Goal: Information Seeking & Learning: Learn about a topic

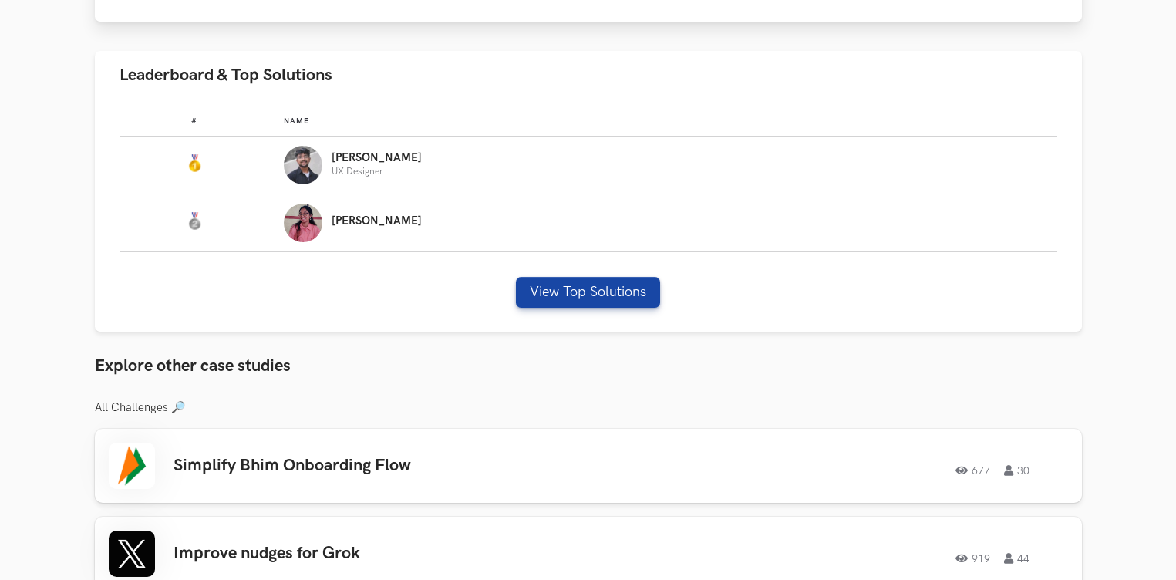
scroll to position [872, 0]
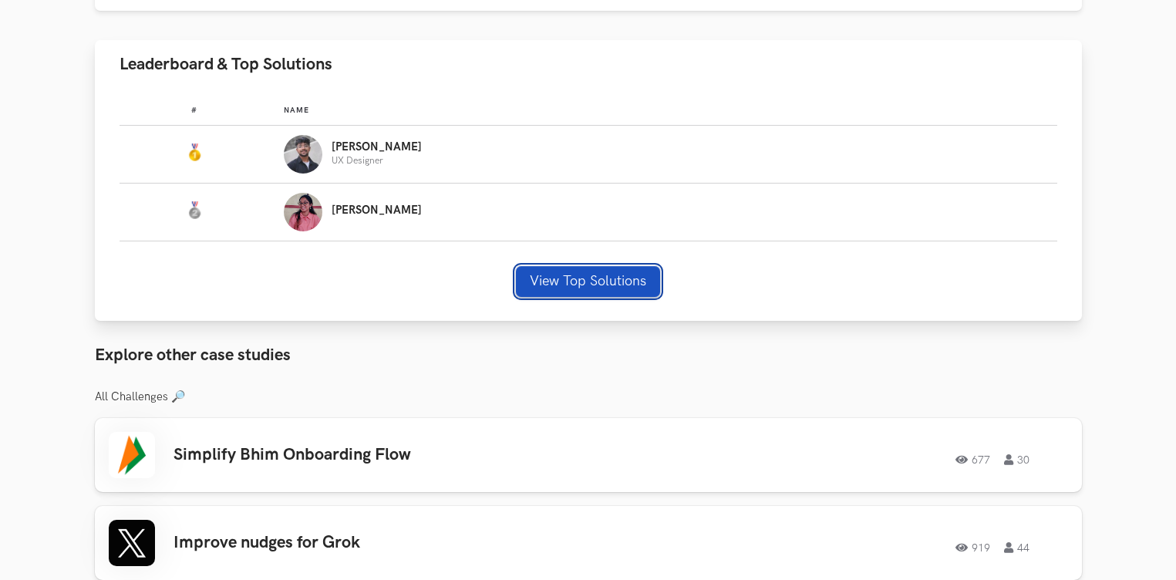
click at [625, 272] on button "View Top Solutions" at bounding box center [588, 281] width 144 height 31
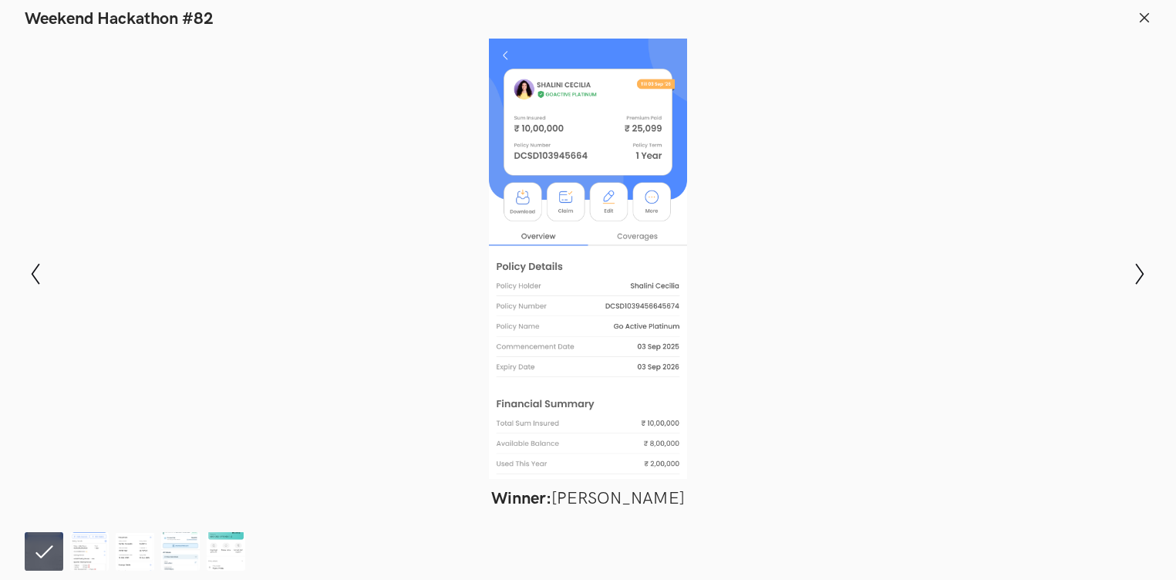
scroll to position [923, 0]
click at [1129, 272] on icon "Show next slide" at bounding box center [1140, 274] width 22 height 22
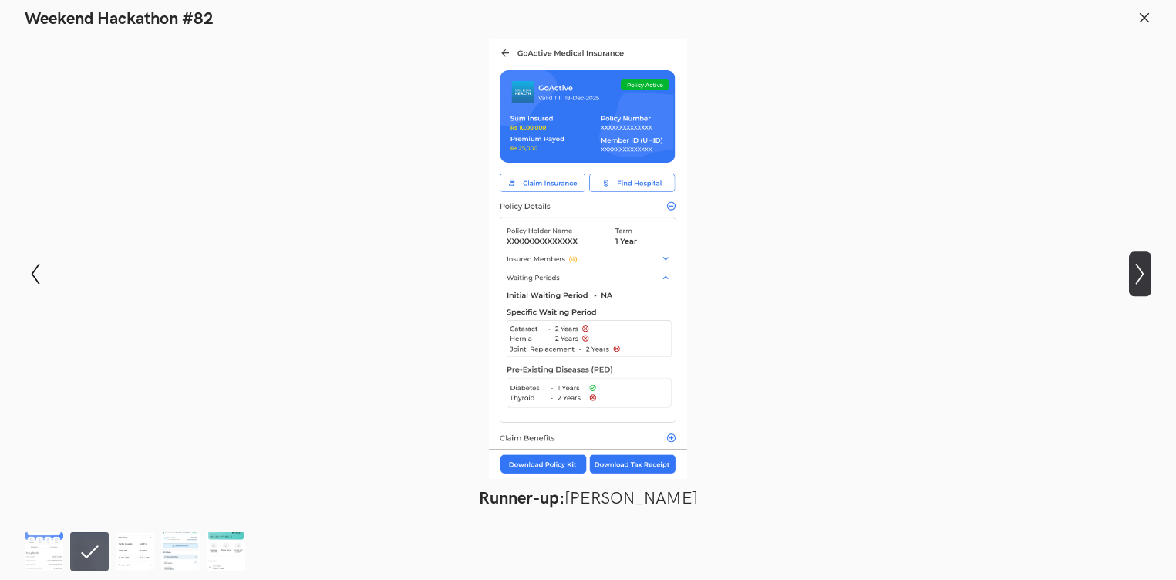
click at [1129, 272] on icon "Show next slide" at bounding box center [1140, 274] width 22 height 22
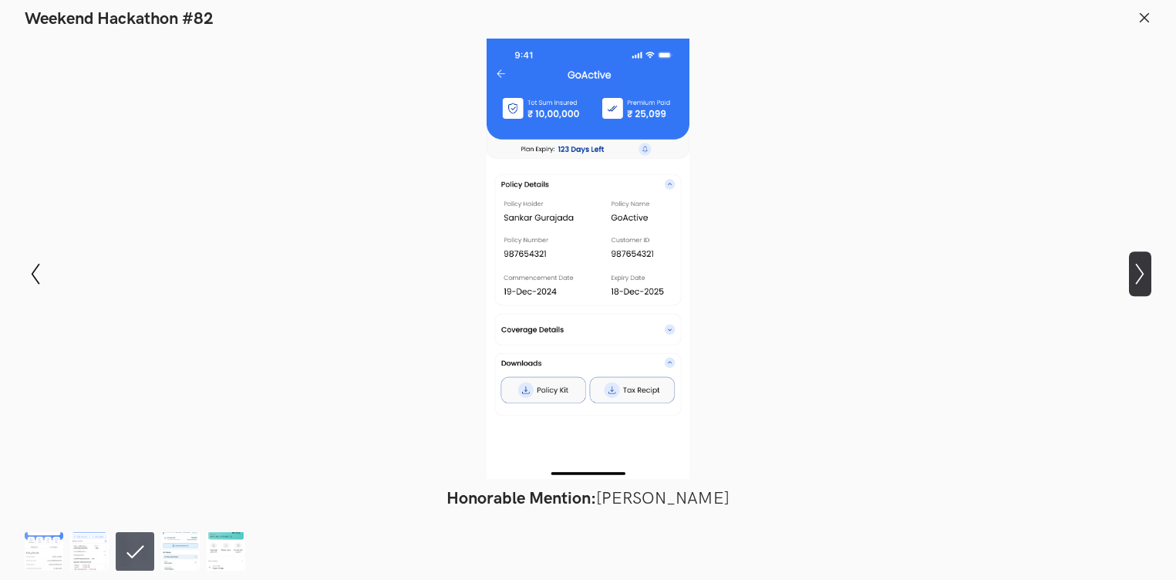
click at [1129, 272] on icon "Show next slide" at bounding box center [1140, 274] width 22 height 22
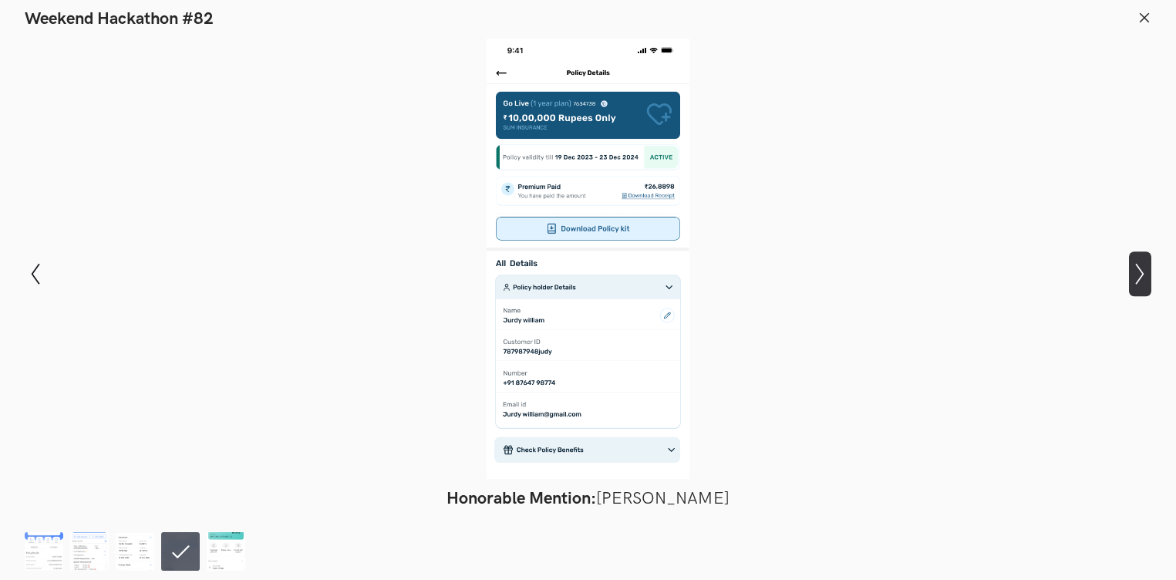
click at [1129, 272] on icon "Show next slide" at bounding box center [1140, 274] width 22 height 22
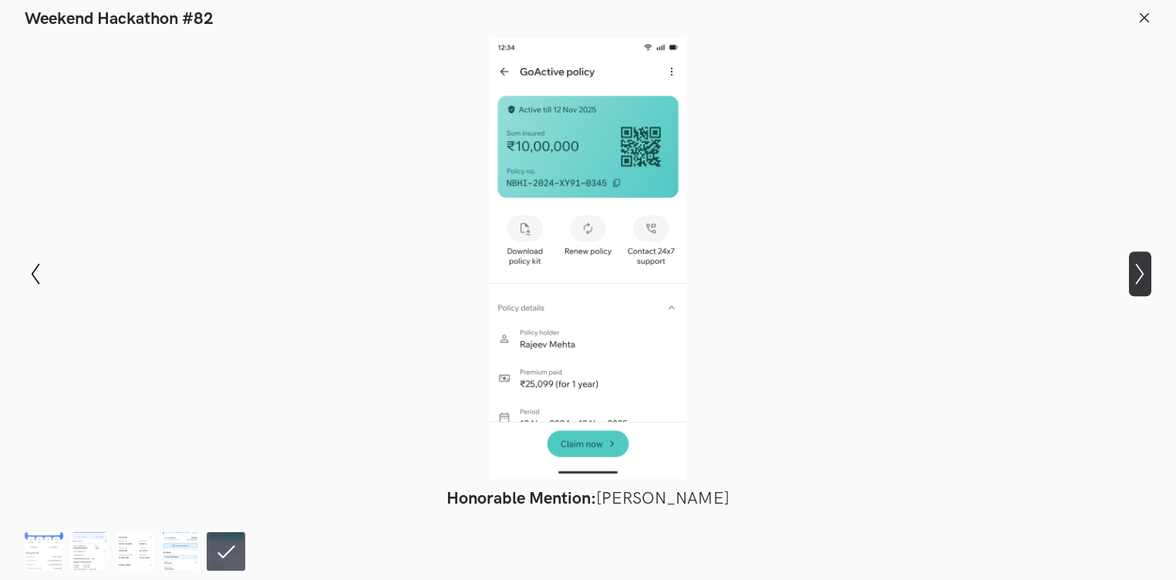
click at [1129, 272] on icon "Show next slide" at bounding box center [1140, 274] width 22 height 22
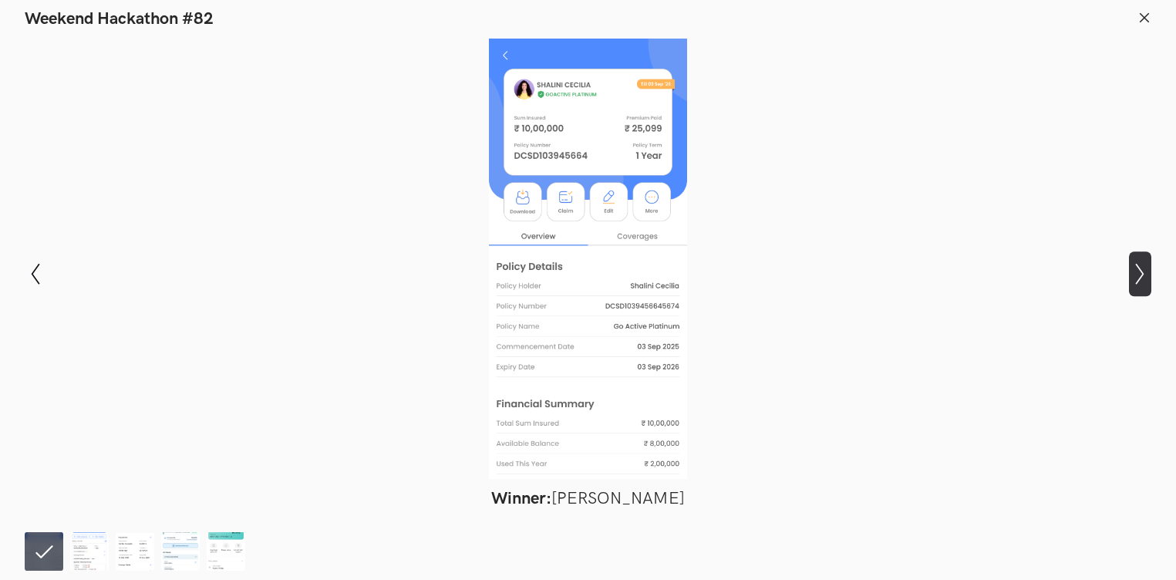
click at [1129, 272] on icon "Show next slide" at bounding box center [1140, 274] width 22 height 22
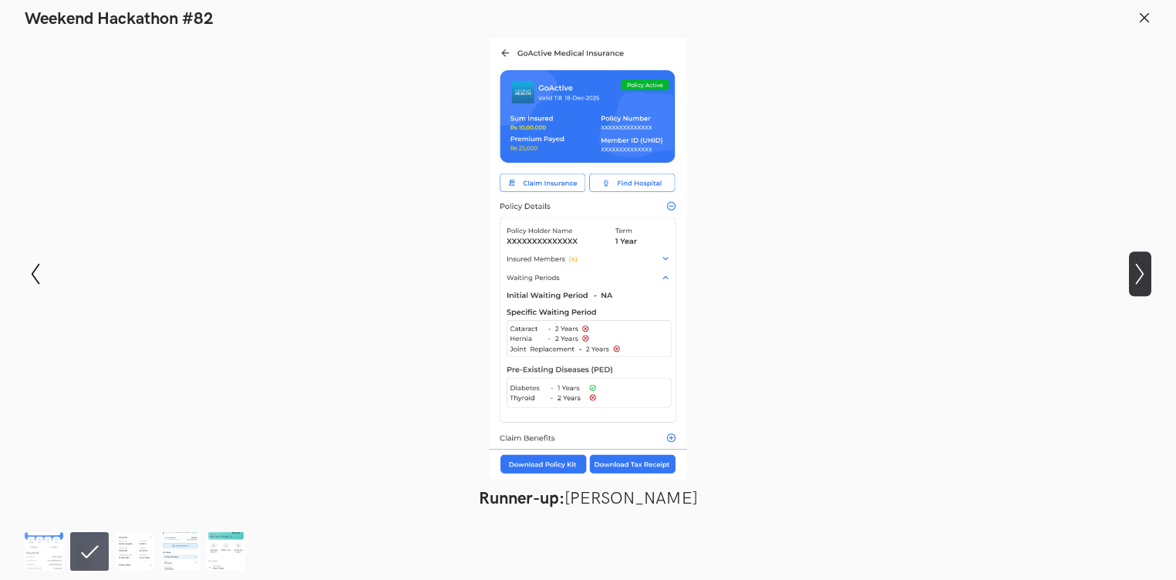
click at [1129, 272] on icon "Show next slide" at bounding box center [1140, 274] width 22 height 22
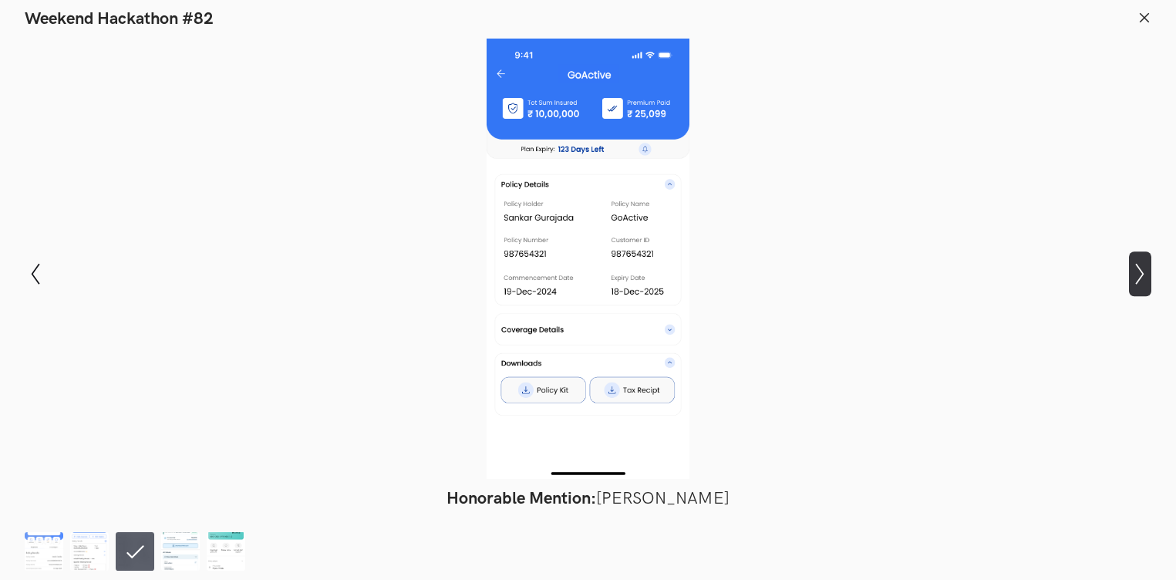
click at [1129, 272] on icon "Show next slide" at bounding box center [1140, 274] width 22 height 22
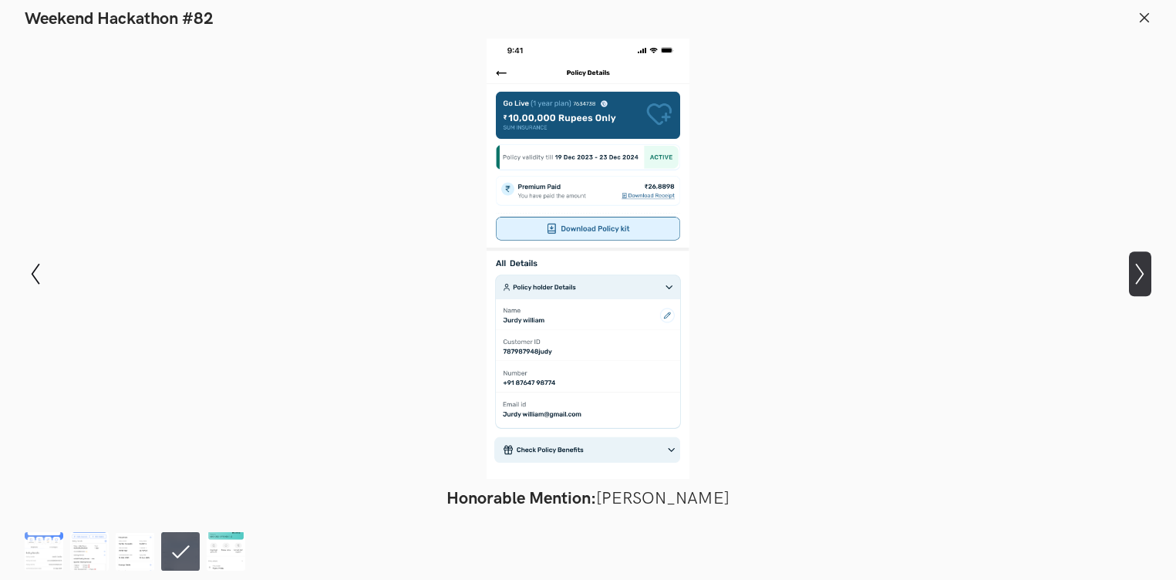
click at [1129, 272] on icon "Show next slide" at bounding box center [1140, 274] width 22 height 22
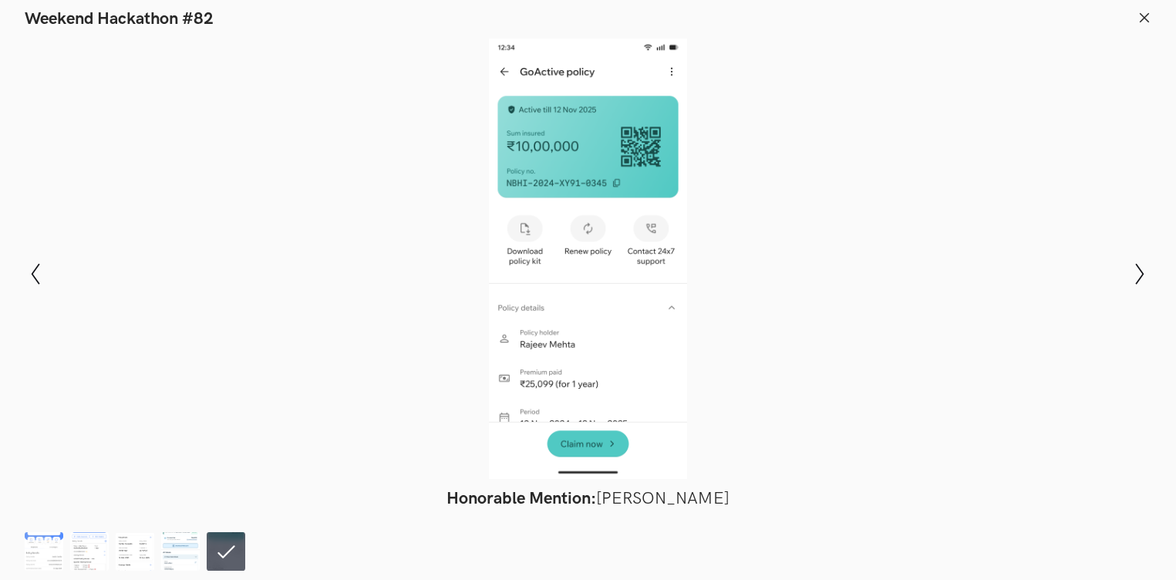
click at [1142, 18] on icon at bounding box center [1145, 18] width 14 height 14
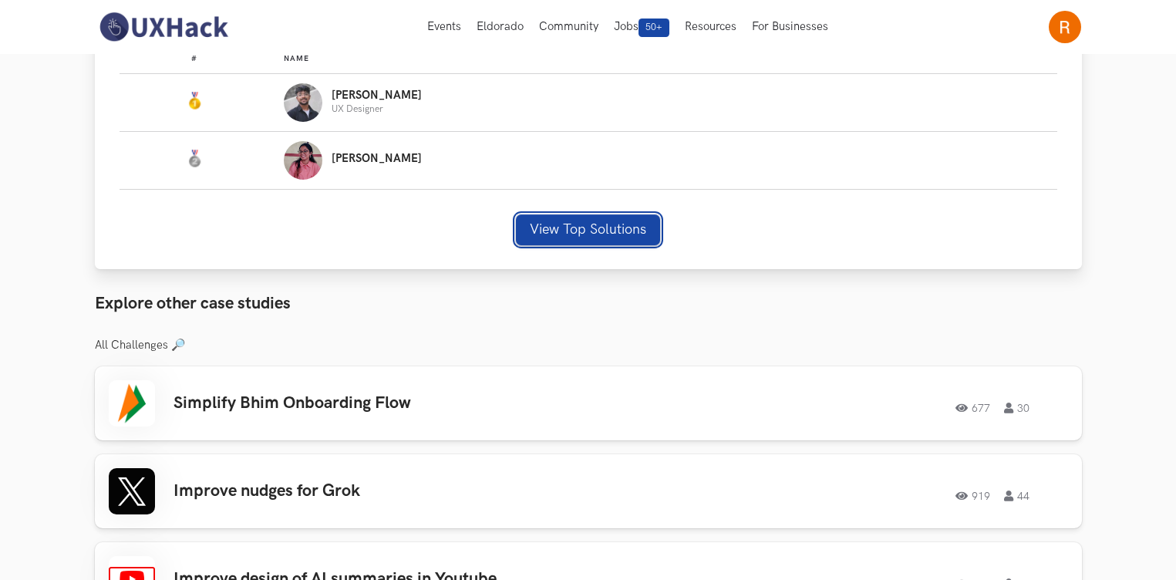
scroll to position [0, 0]
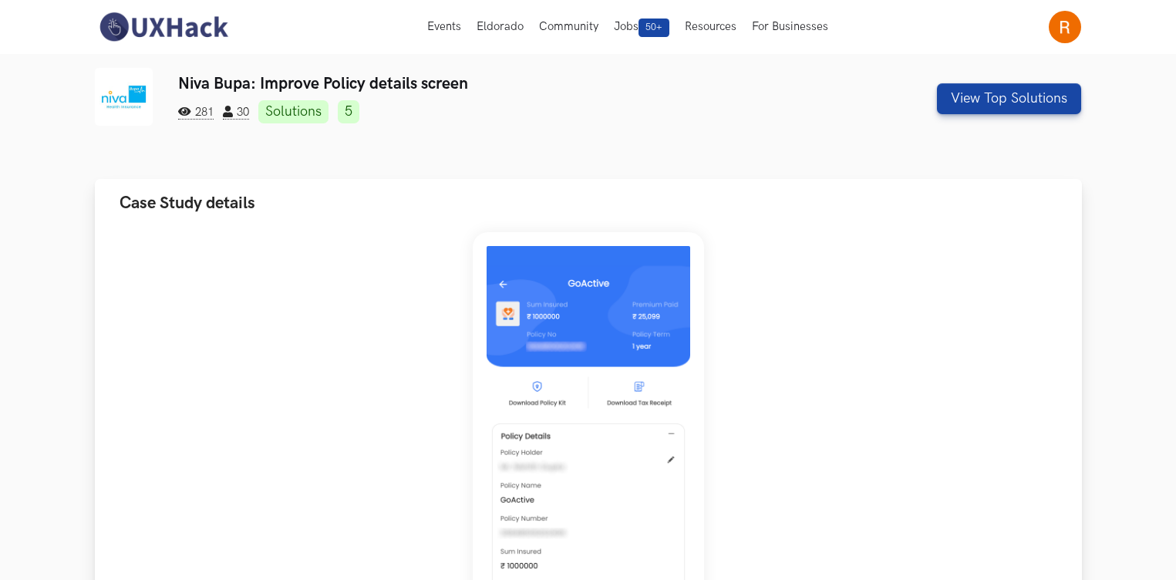
click at [685, 377] on img at bounding box center [588, 472] width 231 height 481
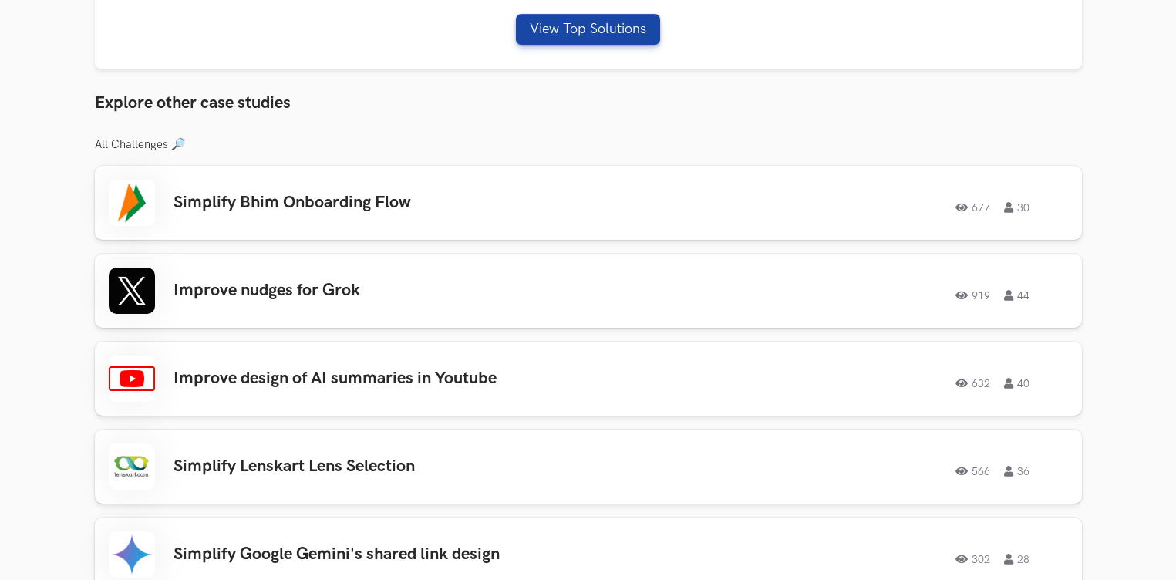
scroll to position [1128, 0]
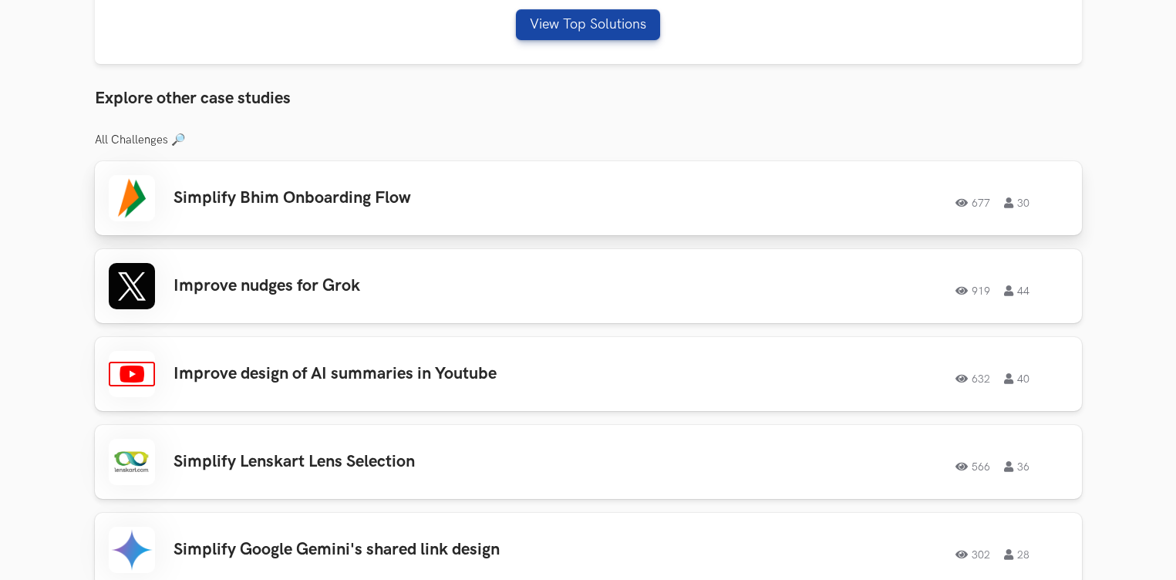
click at [455, 207] on h3 "Simplify Bhim Onboarding Flow" at bounding box center [393, 198] width 438 height 20
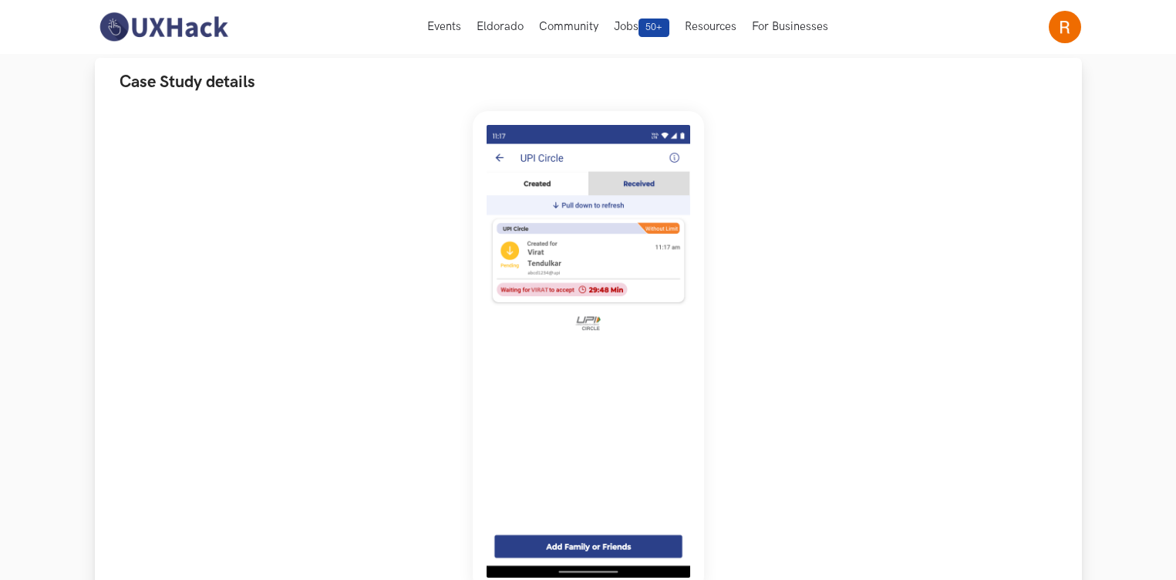
scroll to position [129, 0]
